Goal: Task Accomplishment & Management: Use online tool/utility

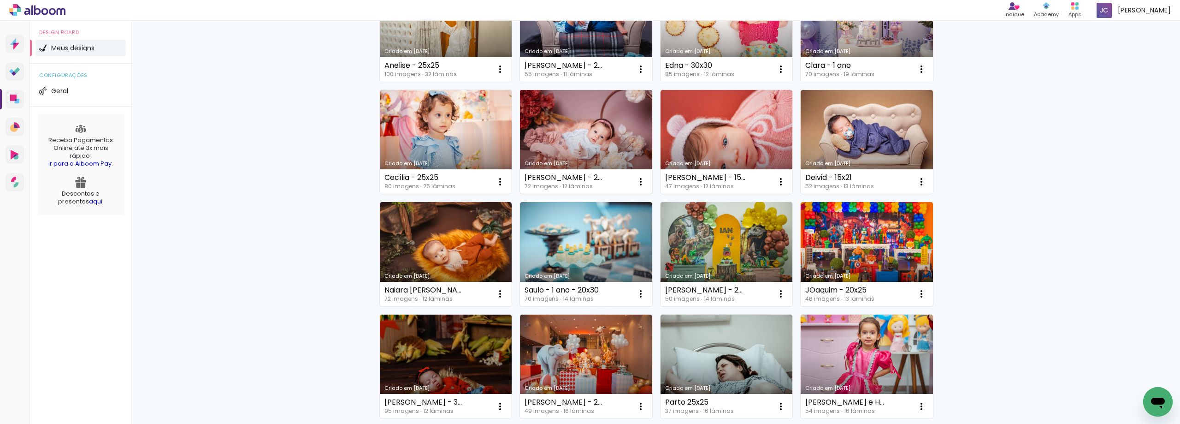
scroll to position [184, 0]
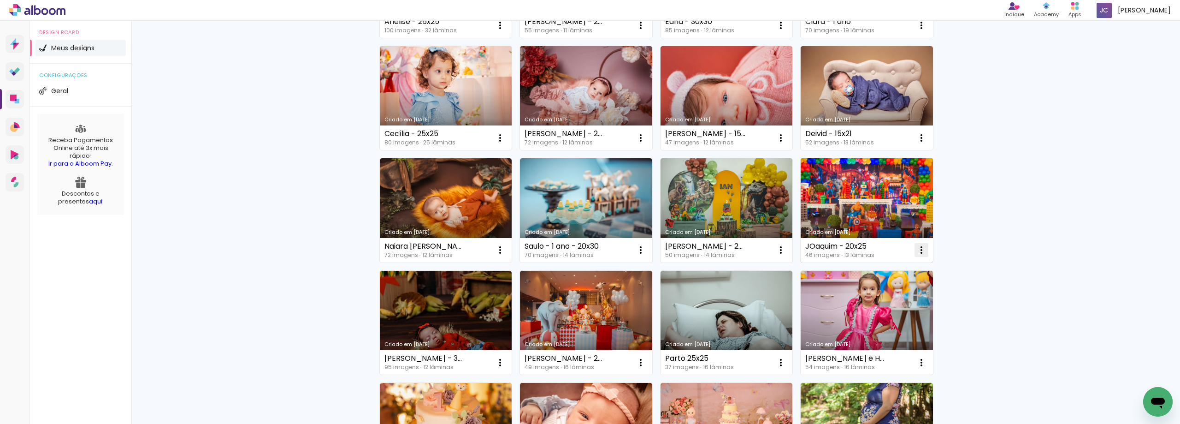
click at [919, 253] on iron-icon at bounding box center [921, 249] width 11 height 11
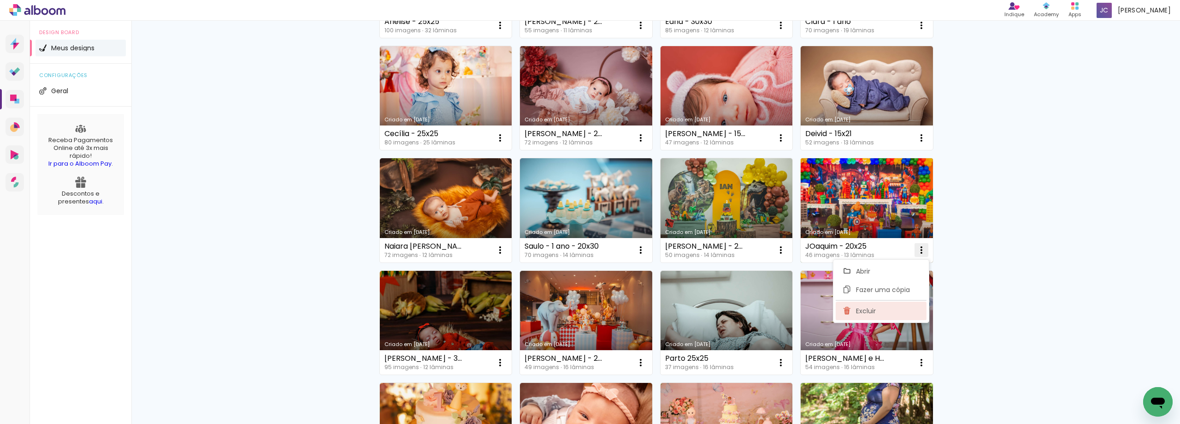
click at [891, 316] on paper-item "Excluir" at bounding box center [881, 311] width 91 height 18
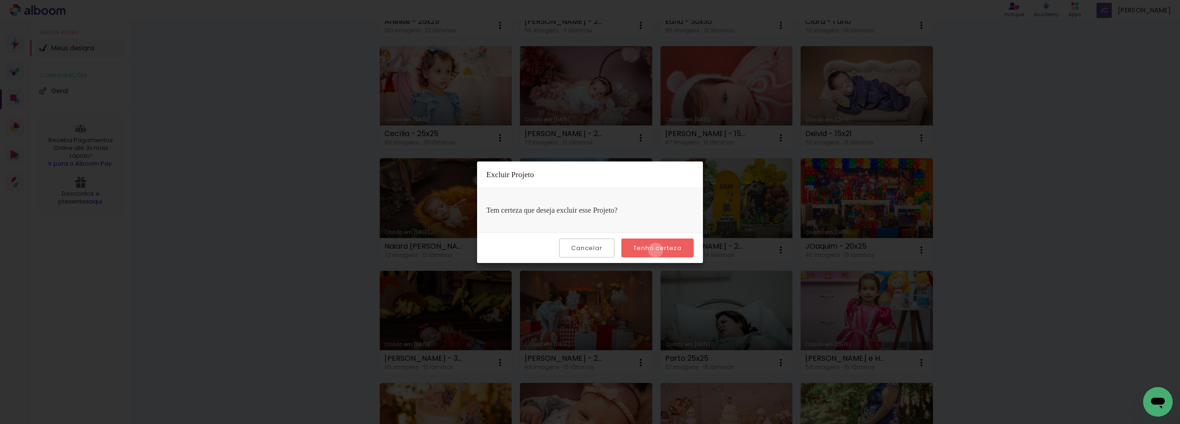
click at [0, 0] on slot "Tenho certeza" at bounding box center [0, 0] width 0 height 0
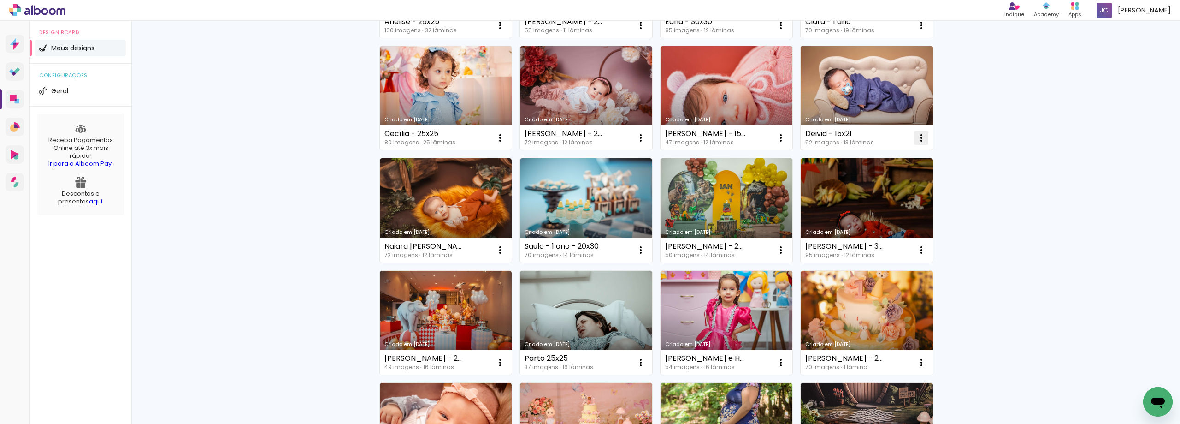
click at [916, 137] on iron-icon at bounding box center [921, 137] width 11 height 11
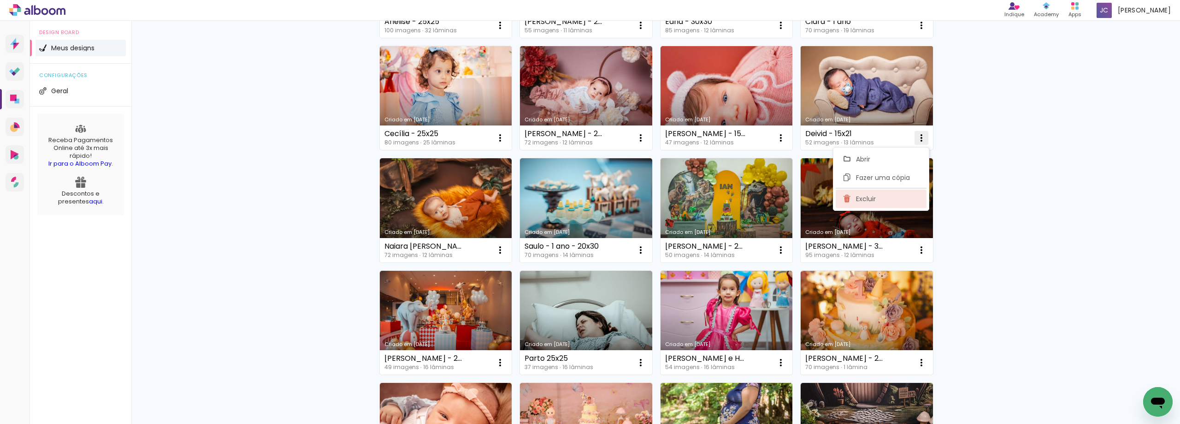
click at [867, 200] on span "Excluir" at bounding box center [866, 198] width 20 height 6
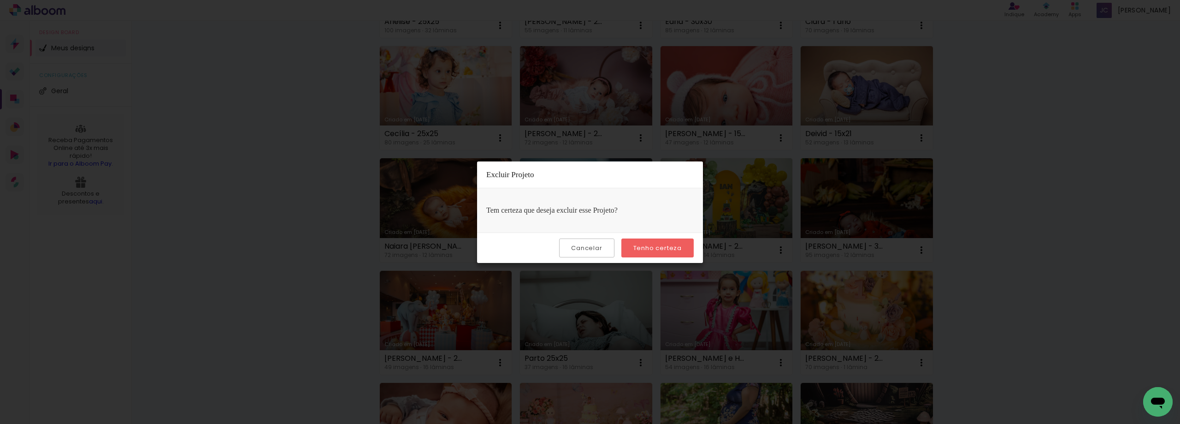
click at [679, 254] on paper-button "Tenho certeza" at bounding box center [658, 247] width 72 height 19
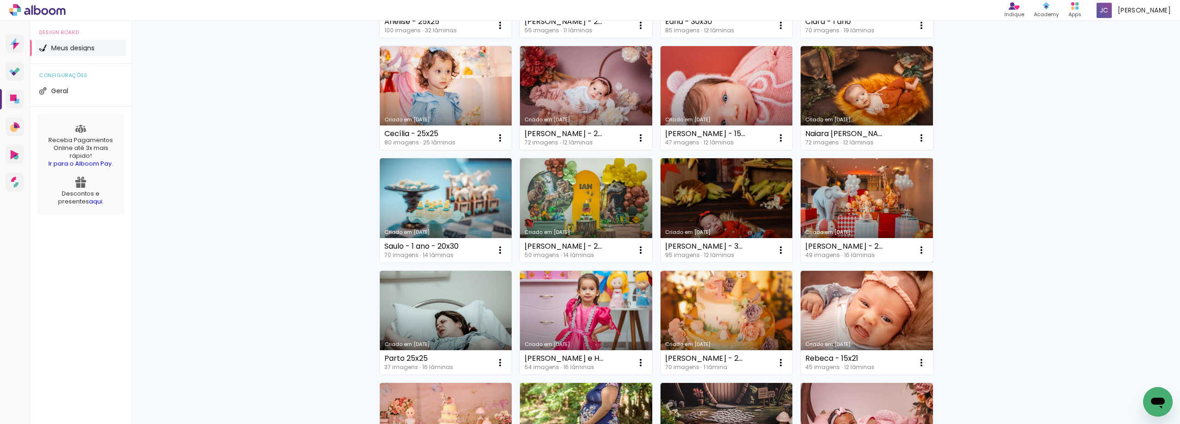
click at [879, 207] on link "Criado em [DATE]" at bounding box center [867, 210] width 132 height 104
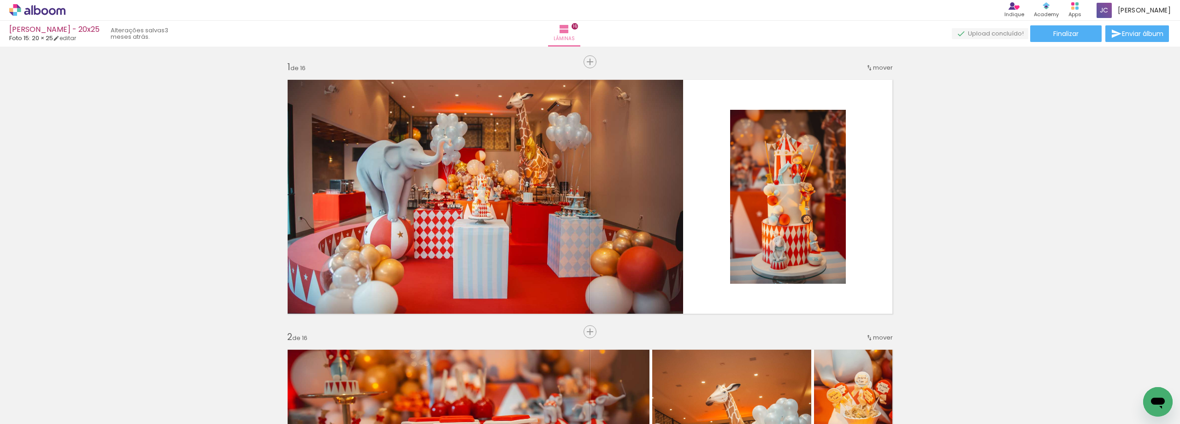
click at [0, 0] on span "Adicionar Fotos" at bounding box center [0, 0] width 0 height 0
click at [0, 0] on input "file" at bounding box center [0, 0] width 0 height 0
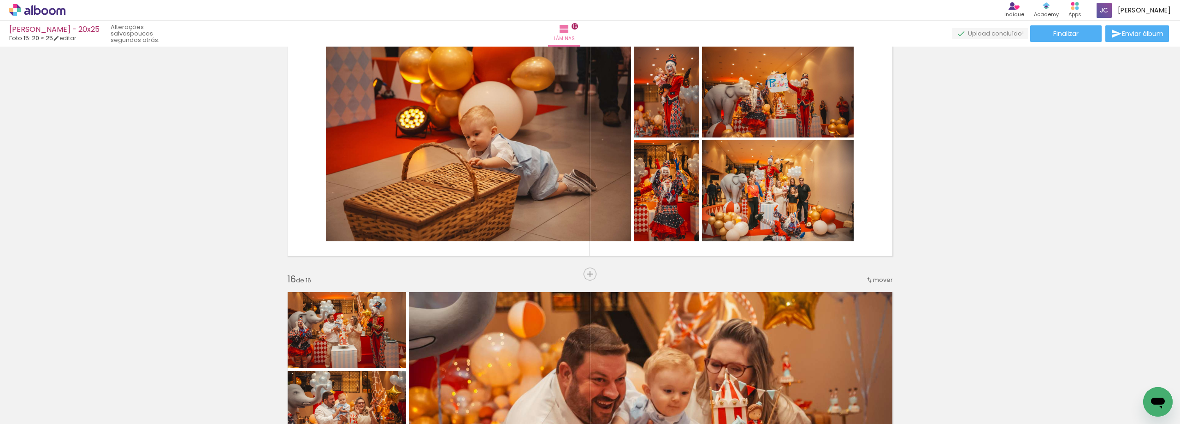
scroll to position [3781, 0]
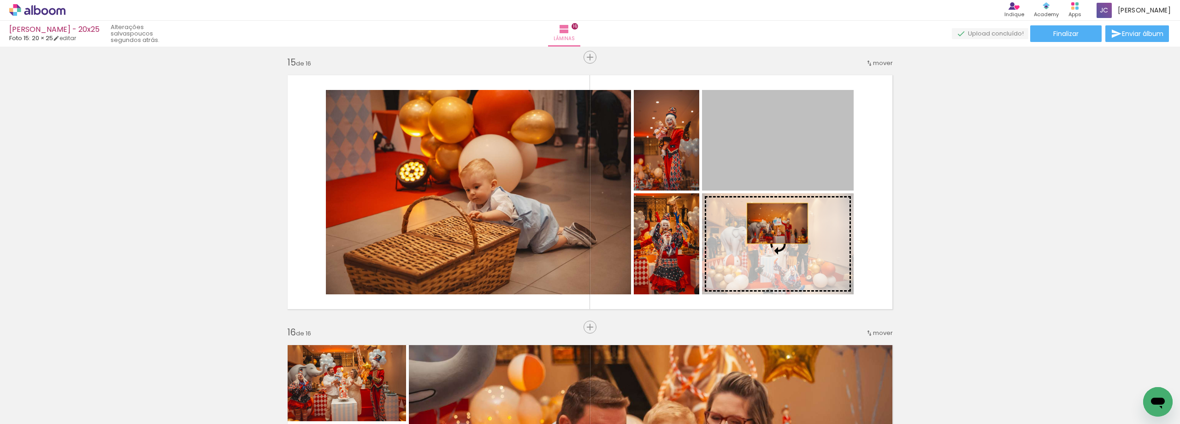
drag, startPoint x: 771, startPoint y: 170, endPoint x: 774, endPoint y: 225, distance: 55.0
click at [0, 0] on slot at bounding box center [0, 0] width 0 height 0
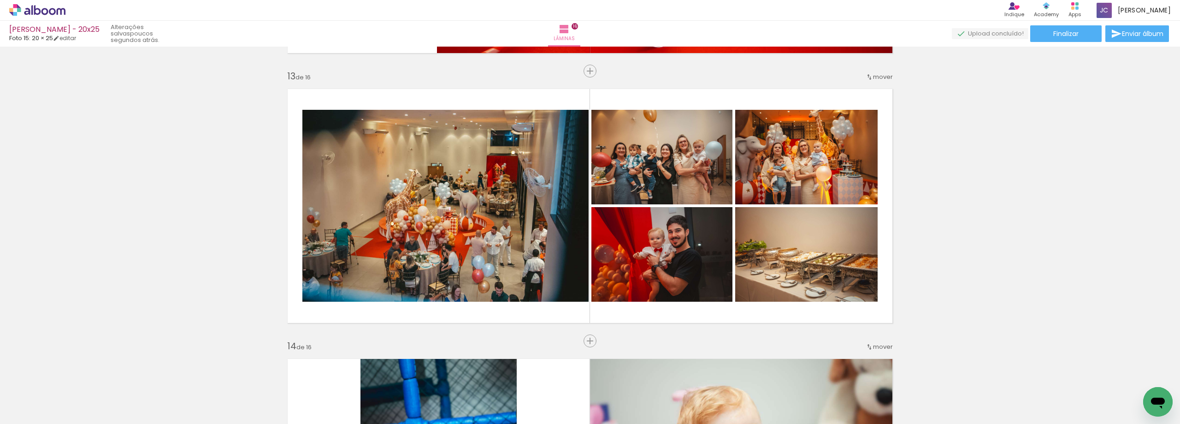
scroll to position [3320, 0]
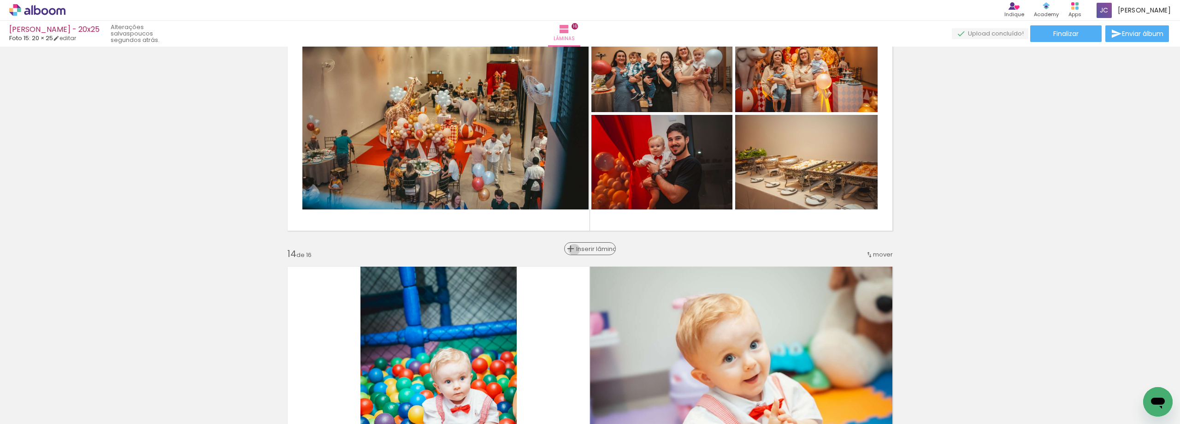
click at [585, 249] on div "Inserir lâmina" at bounding box center [590, 248] width 50 height 11
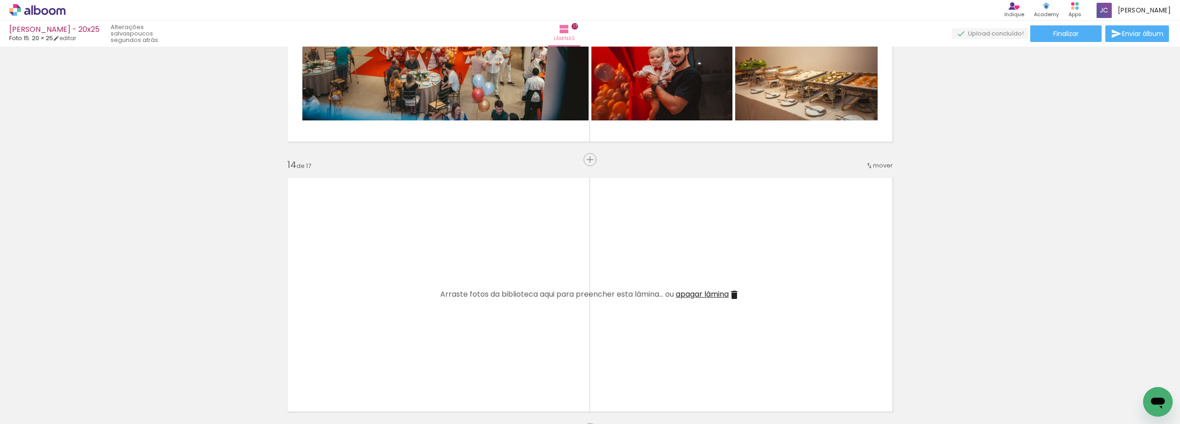
scroll to position [3412, 0]
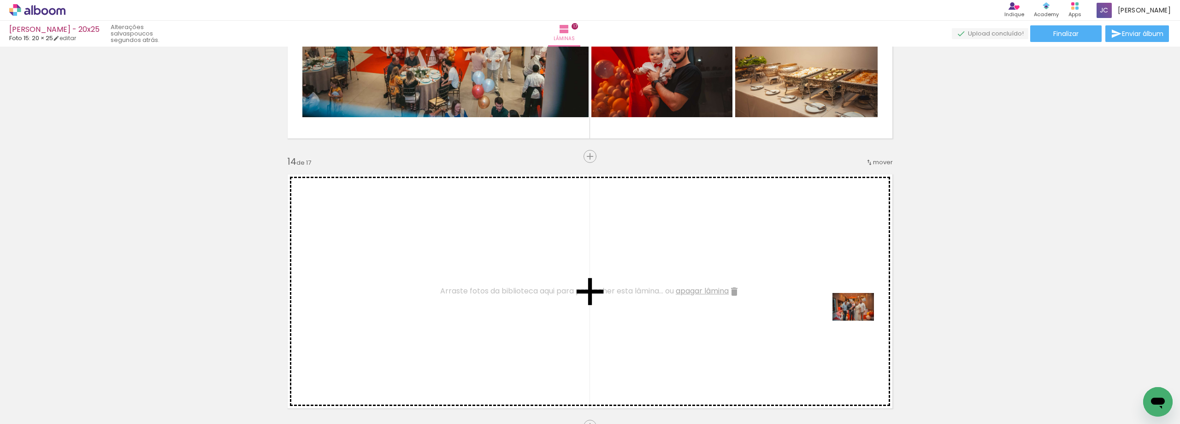
drag, startPoint x: 1069, startPoint y: 392, endPoint x: 859, endPoint y: 320, distance: 221.8
click at [859, 320] on quentale-workspace at bounding box center [590, 212] width 1180 height 424
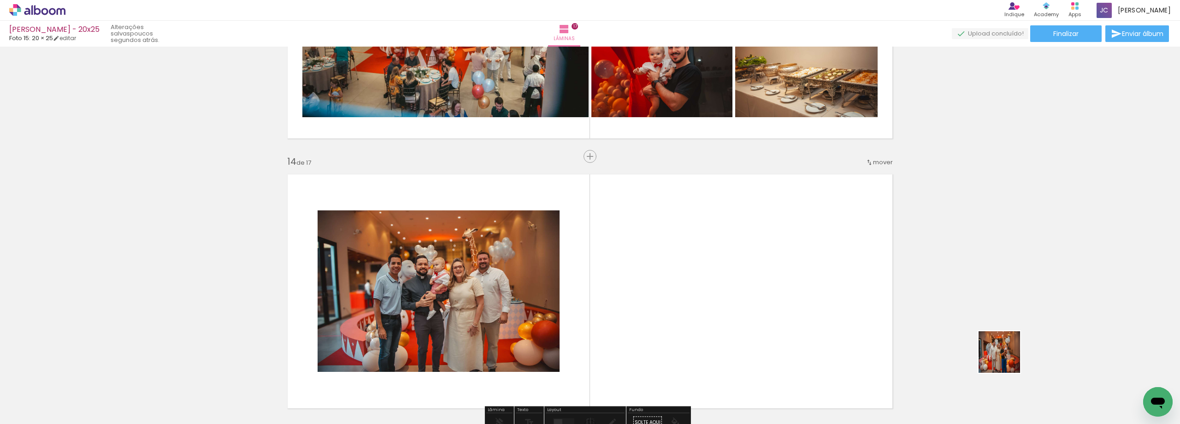
drag, startPoint x: 1085, startPoint y: 382, endPoint x: 754, endPoint y: 293, distance: 342.8
click at [754, 293] on quentale-workspace at bounding box center [590, 212] width 1180 height 424
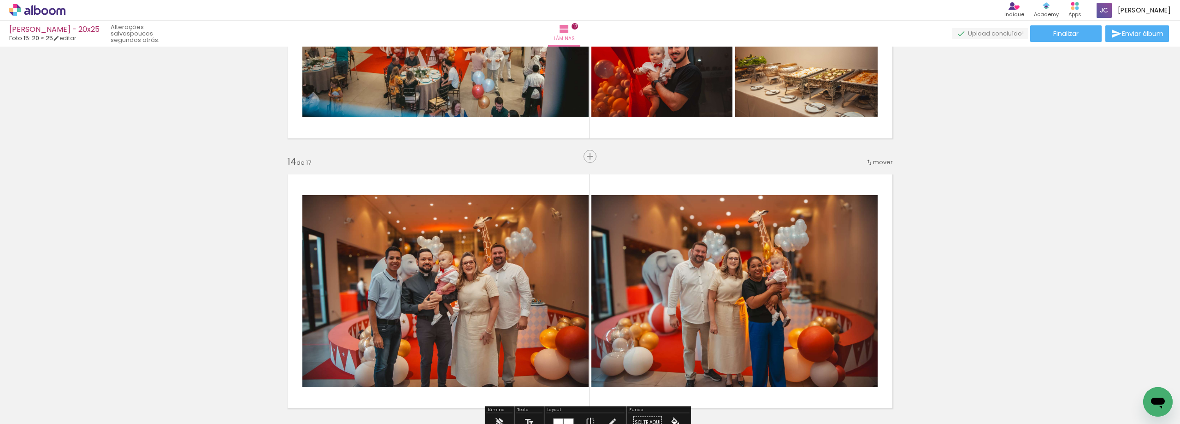
scroll to position [0, 1635]
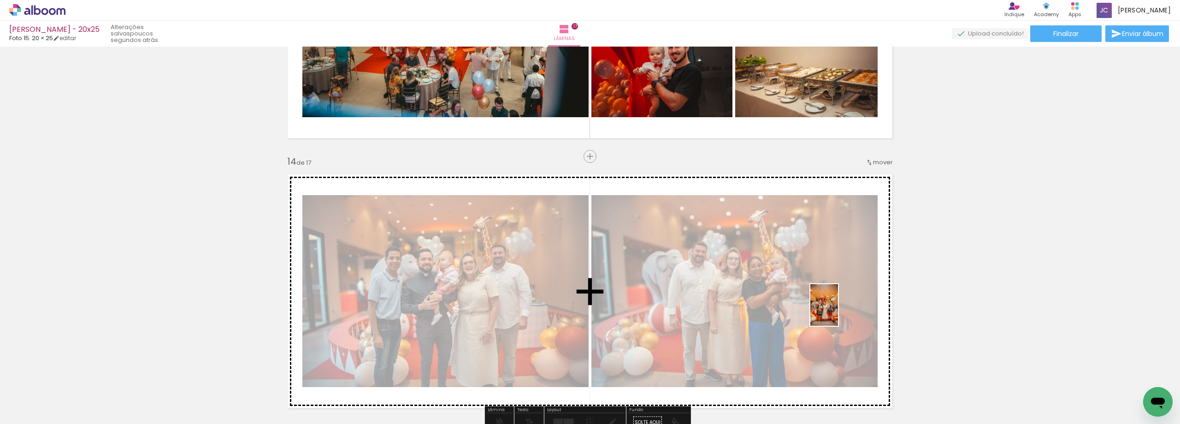
drag, startPoint x: 1142, startPoint y: 388, endPoint x: 837, endPoint y: 312, distance: 313.7
click at [837, 312] on quentale-workspace at bounding box center [590, 212] width 1180 height 424
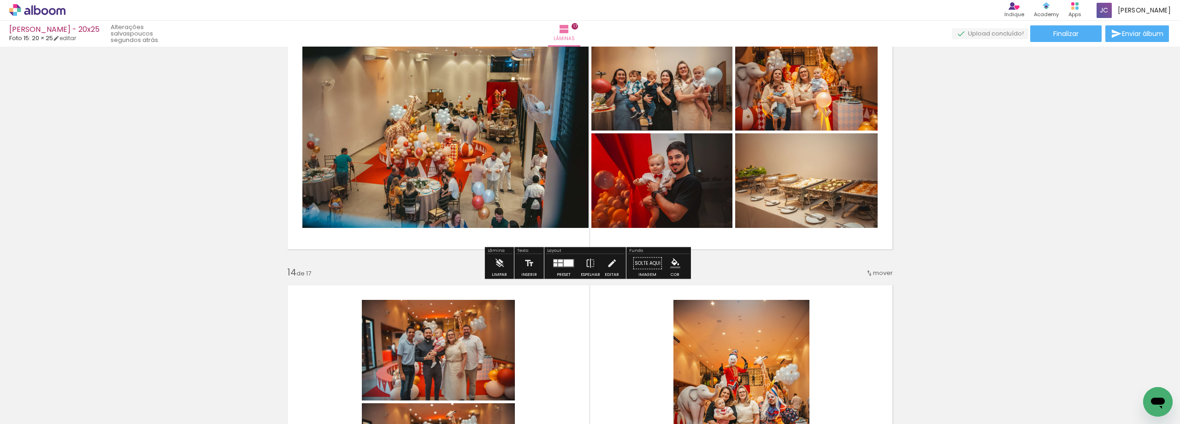
scroll to position [3366, 0]
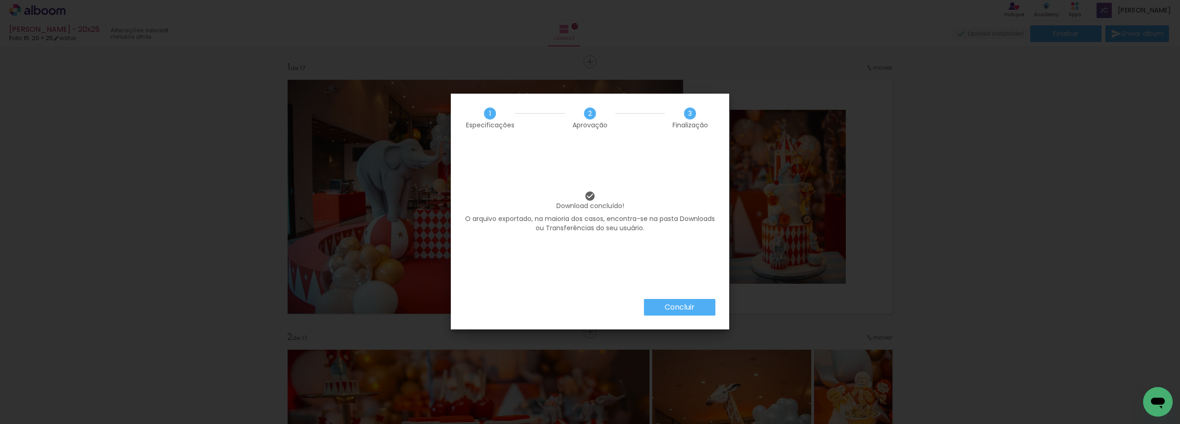
scroll to position [0, 1635]
click at [704, 313] on paper-button "Concluir" at bounding box center [679, 307] width 71 height 17
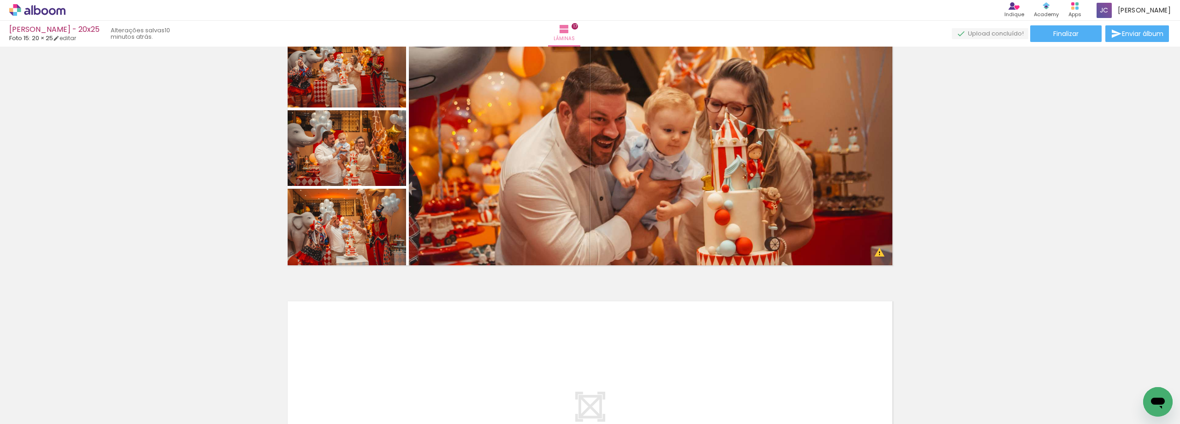
scroll to position [4380, 0]
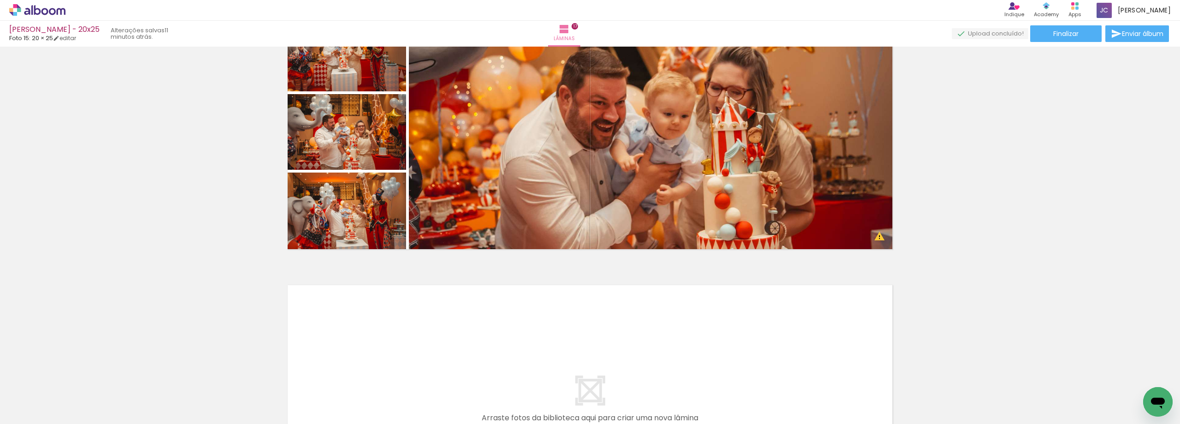
scroll to position [0, 1635]
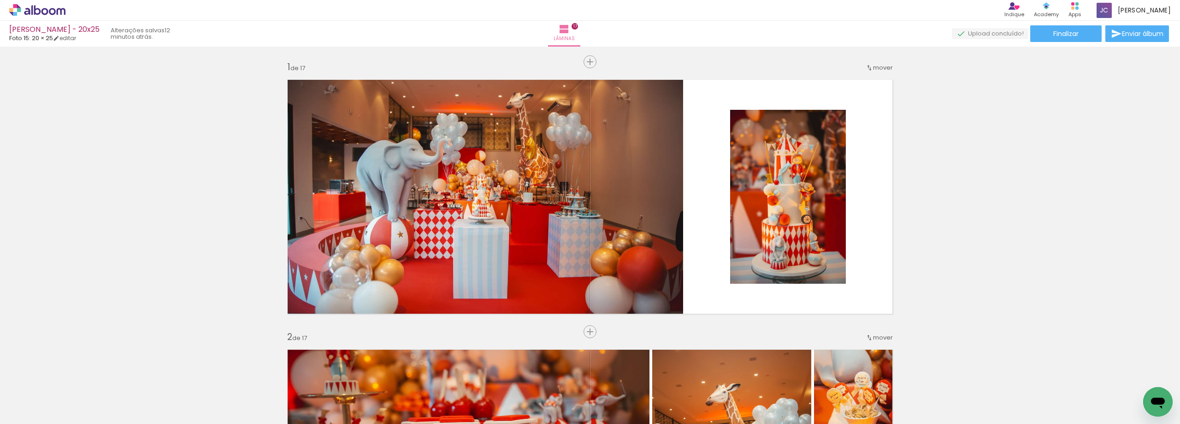
scroll to position [0, 1635]
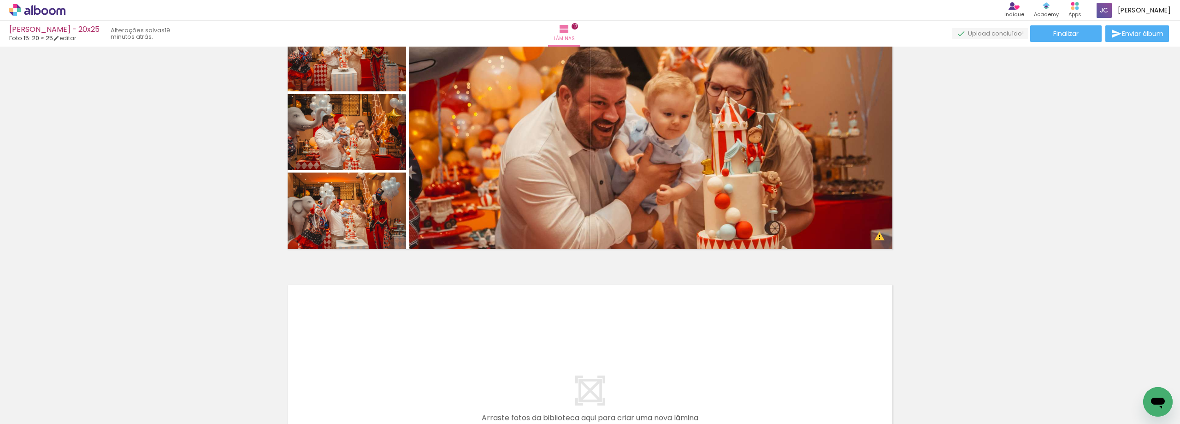
scroll to position [0, 1635]
